Goal: Information Seeking & Learning: Learn about a topic

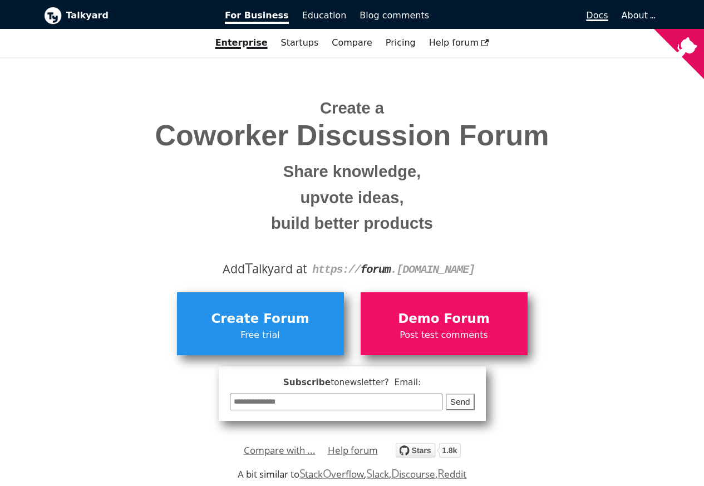
click at [599, 17] on span "Docs" at bounding box center [597, 15] width 22 height 11
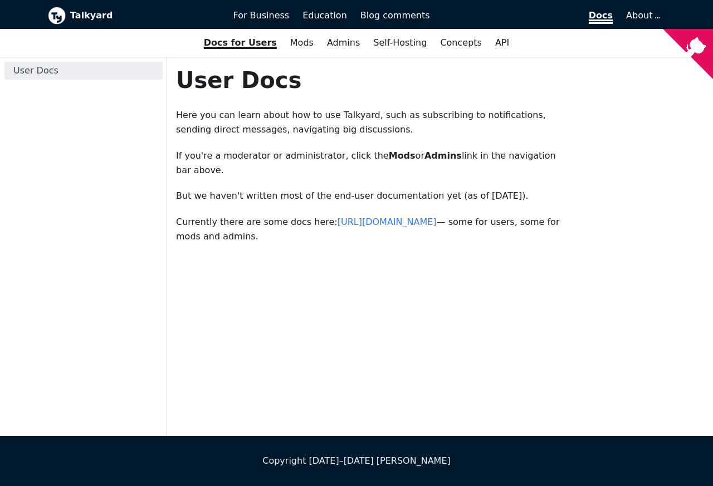
click at [602, 16] on span "Docs" at bounding box center [601, 17] width 24 height 14
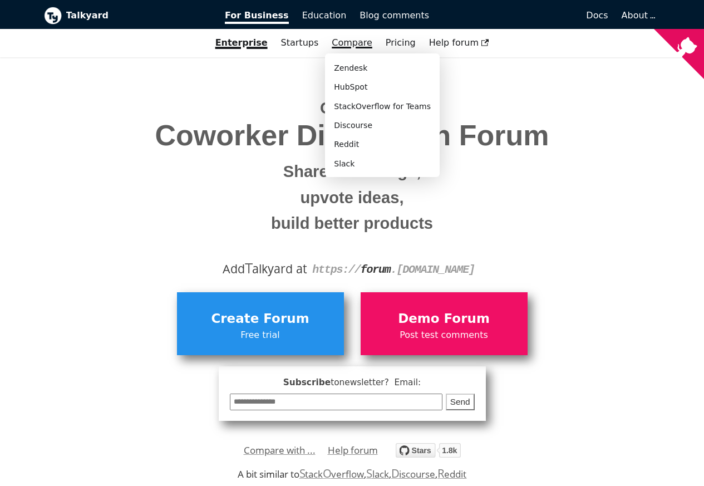
click at [356, 42] on link "Compare" at bounding box center [352, 42] width 41 height 11
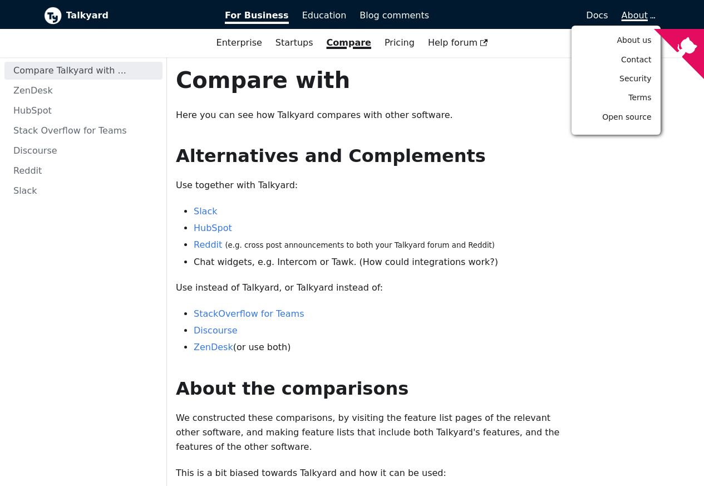
click at [647, 16] on span "About" at bounding box center [638, 15] width 32 height 11
click at [637, 117] on span "Open source" at bounding box center [627, 116] width 49 height 9
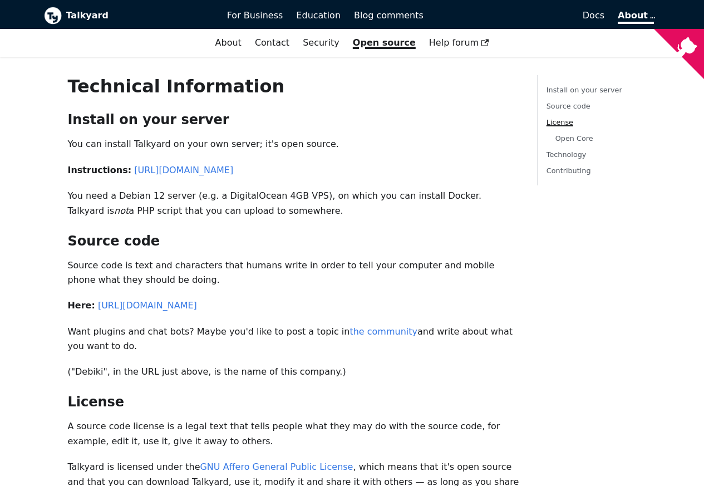
scroll to position [284, 0]
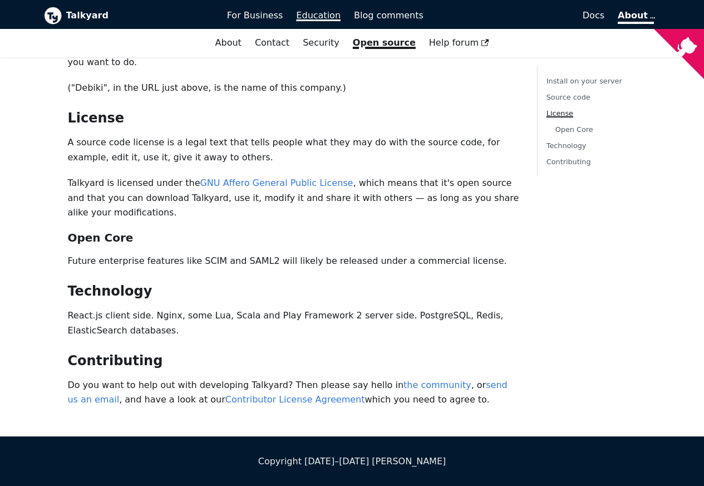
click at [327, 17] on span "Education" at bounding box center [318, 15] width 45 height 11
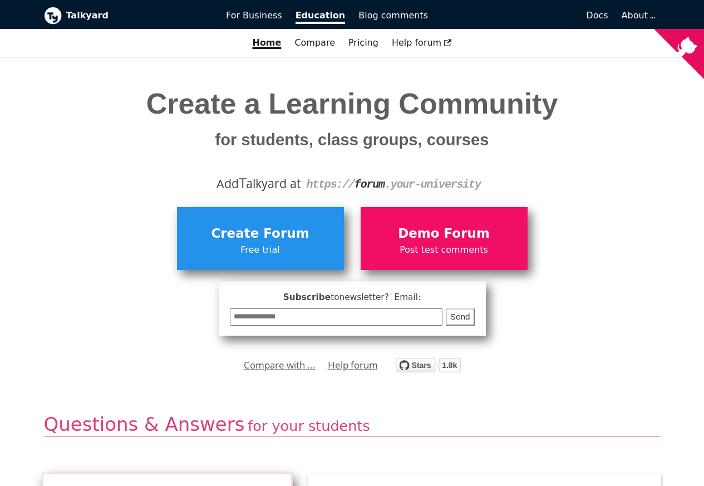
scroll to position [334, 0]
